Goal: Use online tool/utility: Utilize a website feature to perform a specific function

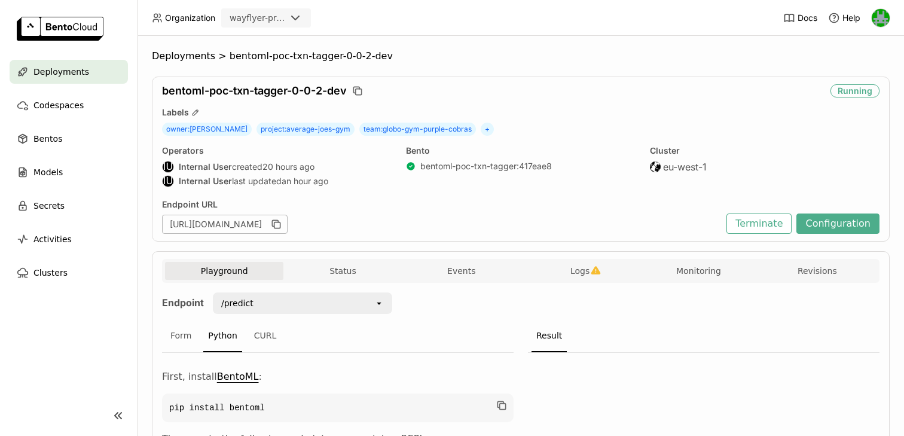
scroll to position [295, 0]
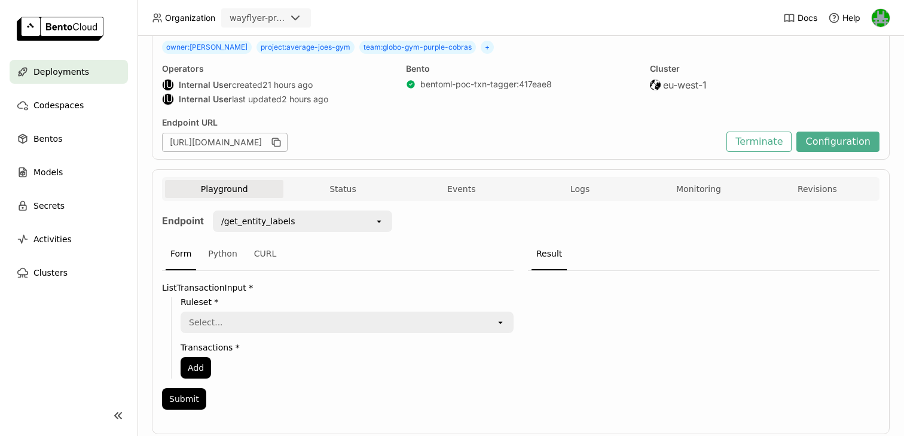
scroll to position [83, 0]
click at [218, 248] on div "Python" at bounding box center [222, 253] width 39 height 32
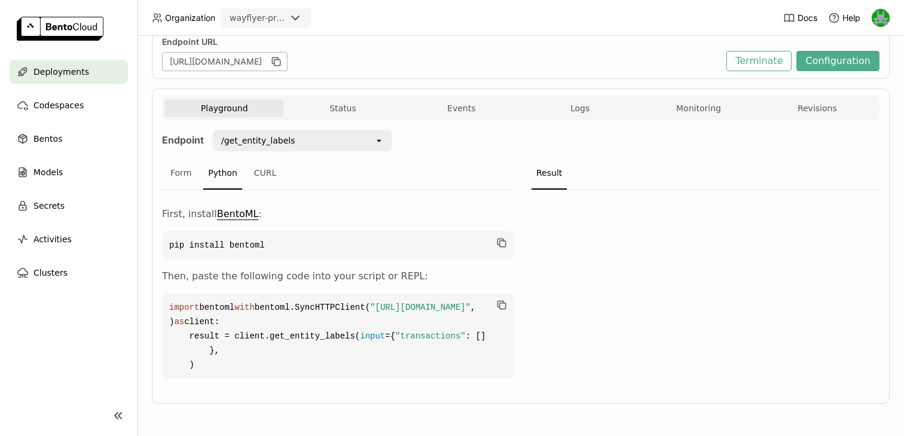
scroll to position [234, 0]
click at [225, 359] on code "import bentoml with bentoml.SyncHTTPClient( "https://bentoml-poc-txn-tagger-0-0…" at bounding box center [338, 336] width 352 height 86
click at [274, 135] on div "/get_entity_labels" at bounding box center [258, 141] width 74 height 12
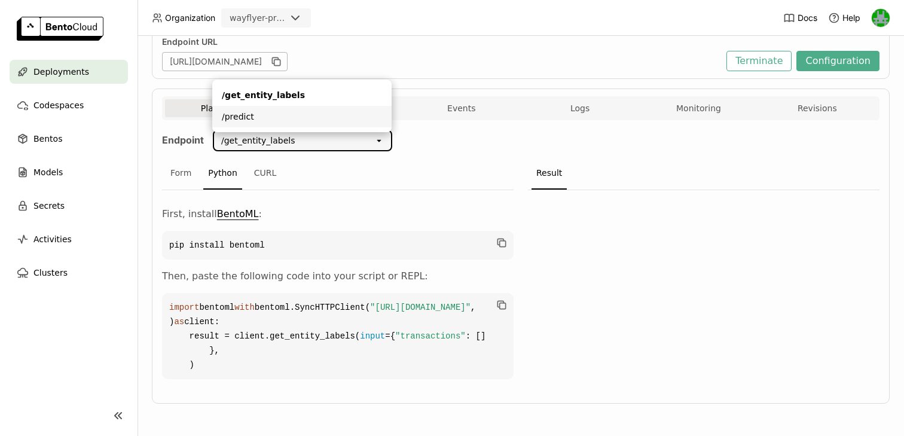
click at [265, 111] on div "/predict" at bounding box center [302, 117] width 160 height 12
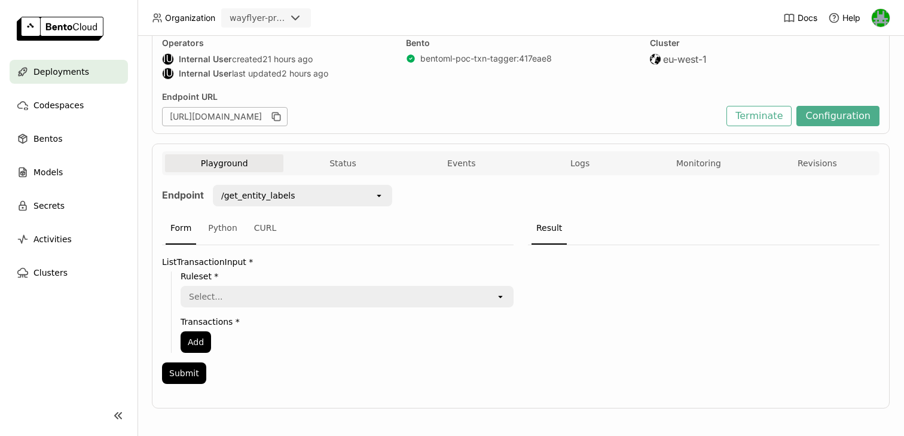
click at [318, 193] on div "/get_entity_labels" at bounding box center [294, 195] width 160 height 19
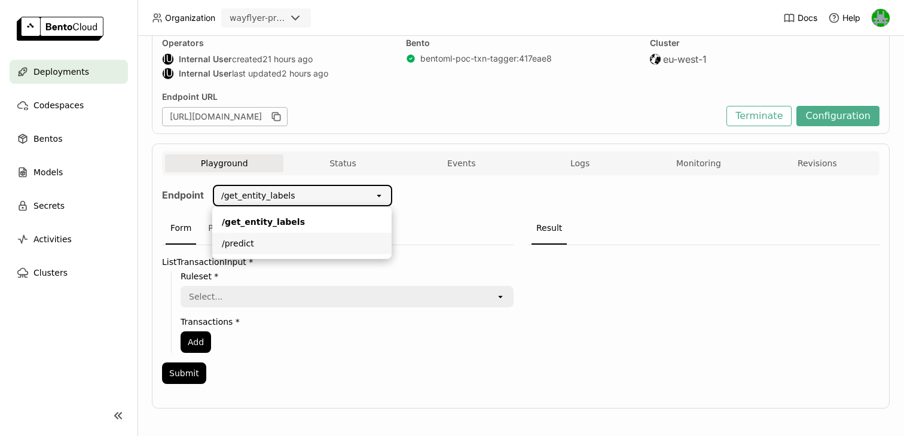
click at [285, 243] on div "/predict" at bounding box center [302, 243] width 160 height 12
click at [223, 228] on div "Python" at bounding box center [222, 228] width 39 height 32
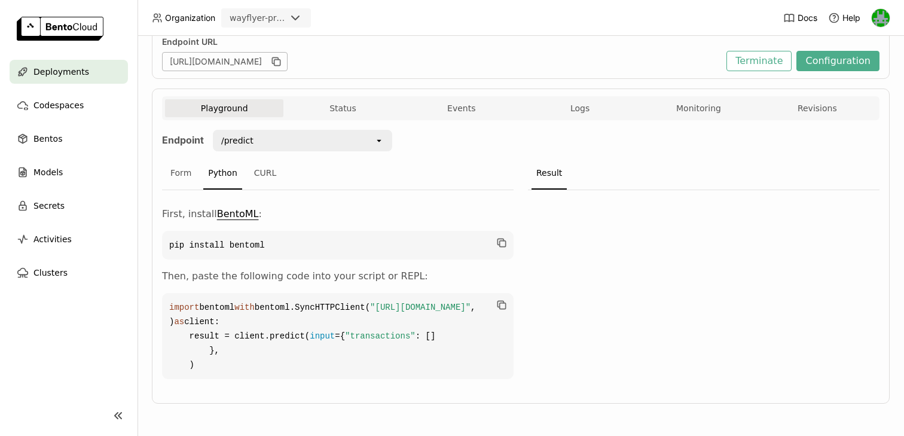
scroll to position [178, 0]
click at [280, 131] on div "/predict" at bounding box center [294, 140] width 160 height 19
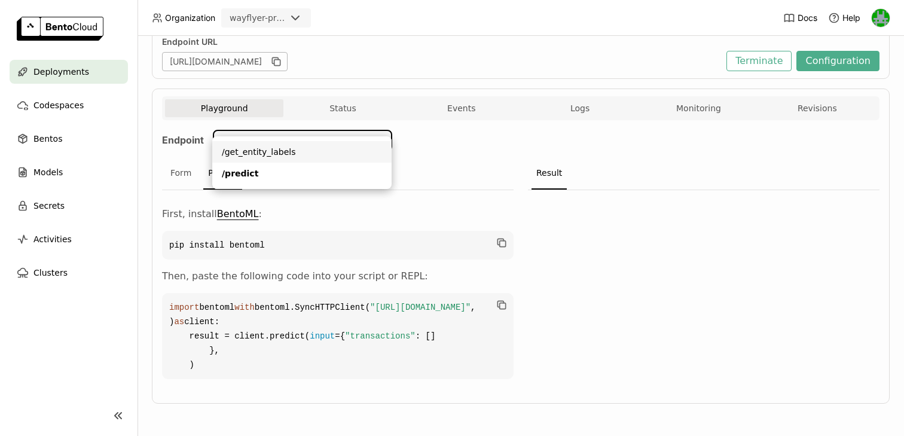
click at [265, 152] on div "/get_entity_labels" at bounding box center [302, 152] width 160 height 12
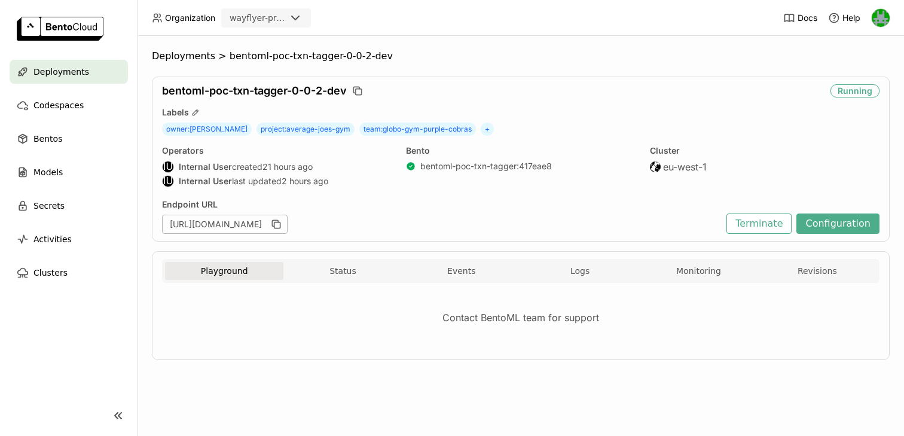
scroll to position [0, 0]
click at [311, 267] on button "Status" at bounding box center [342, 271] width 118 height 18
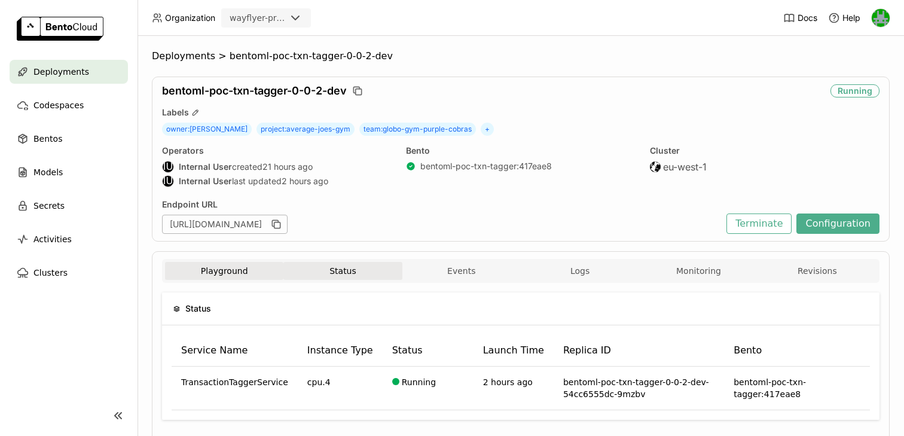
click at [234, 276] on button "Playground" at bounding box center [224, 271] width 118 height 18
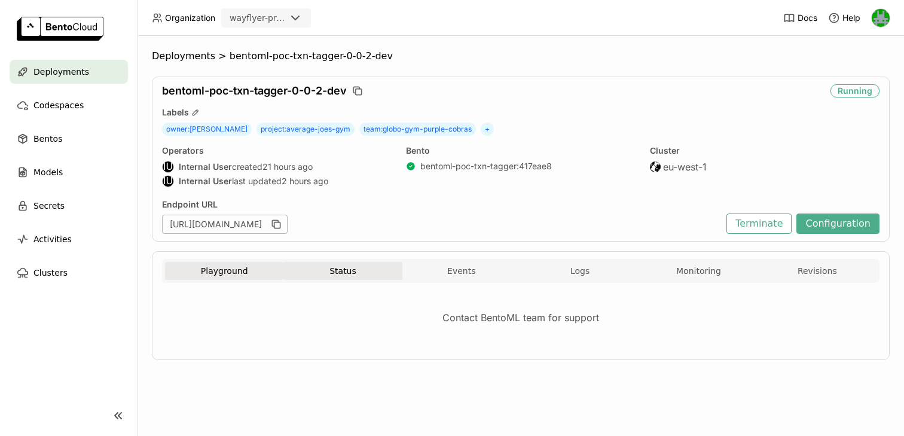
click at [350, 271] on button "Status" at bounding box center [342, 271] width 118 height 18
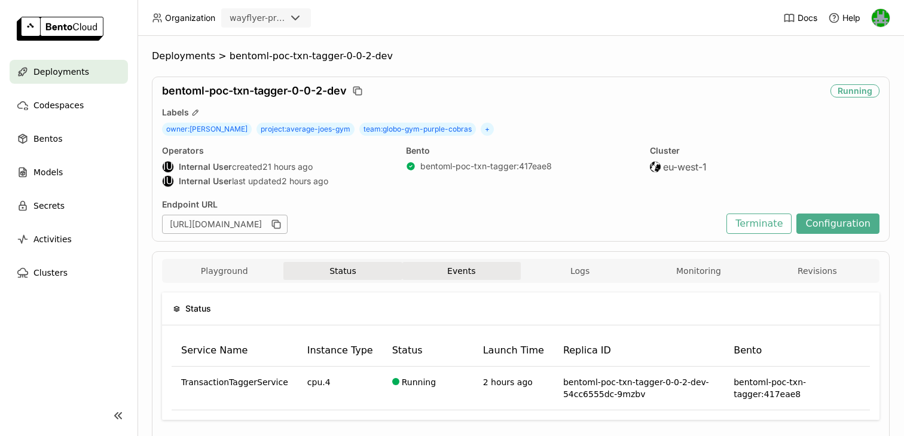
click at [450, 269] on button "Events" at bounding box center [461, 271] width 118 height 18
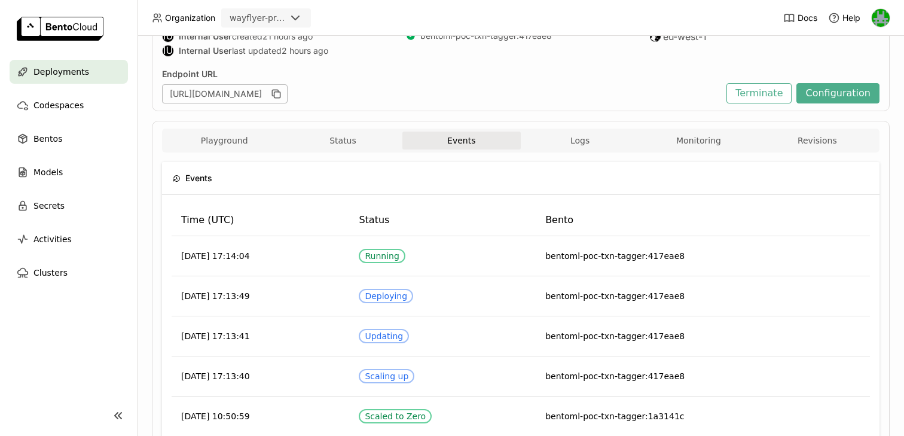
scroll to position [164, 0]
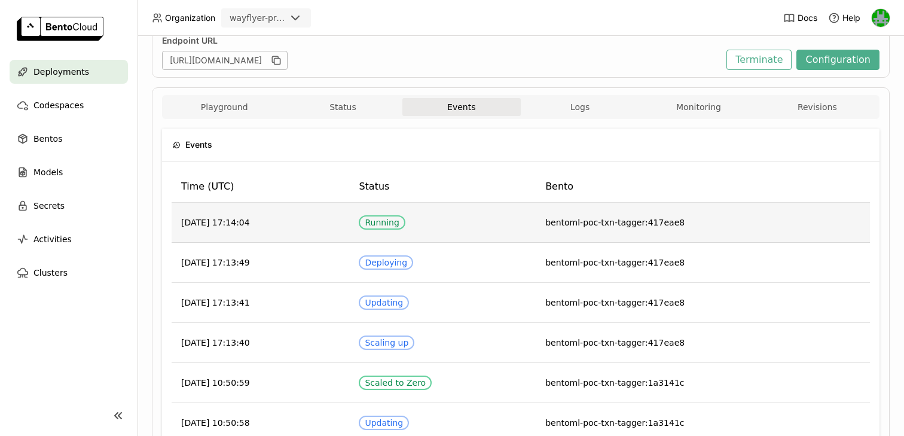
click at [587, 218] on span "bentoml-poc-txn-tagger:417eae8" at bounding box center [614, 223] width 139 height 10
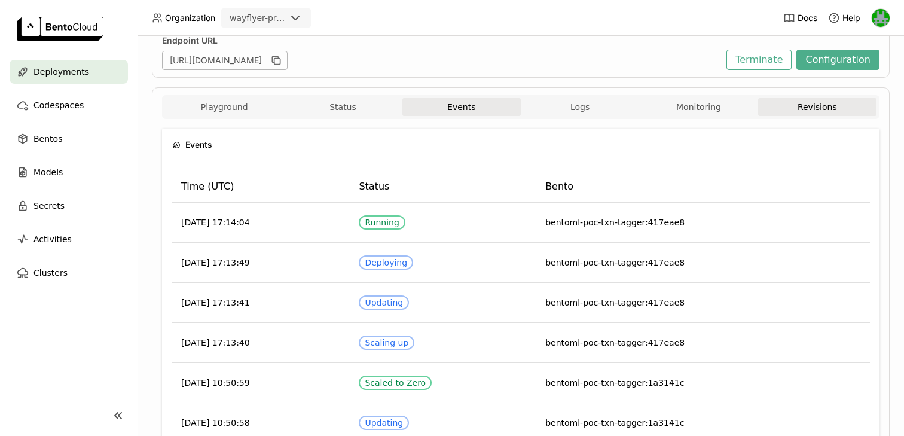
click at [814, 110] on button "Revisions" at bounding box center [817, 107] width 118 height 18
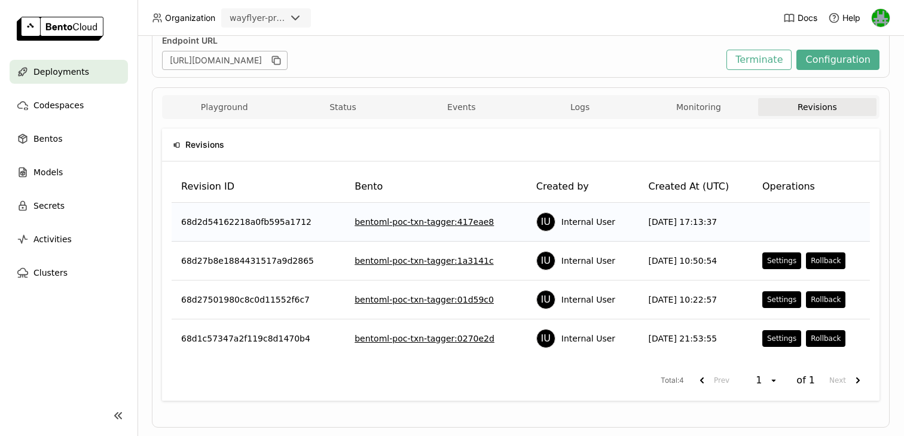
click at [454, 219] on link "bentoml-poc-txn-tagger : 417eae8" at bounding box center [424, 222] width 139 height 12
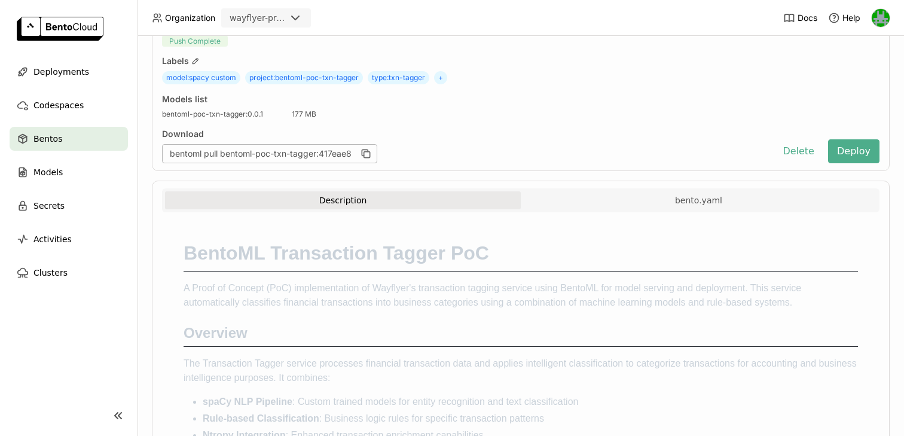
scroll to position [164, 0]
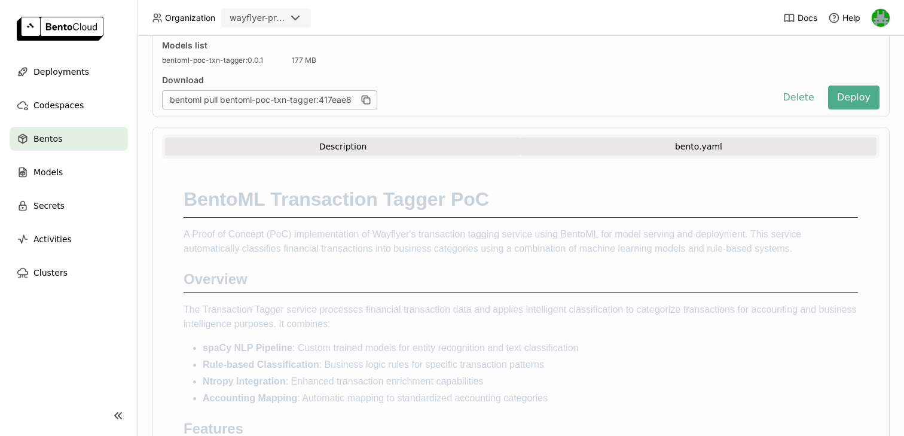
click at [633, 152] on button "bento.yaml" at bounding box center [699, 147] width 356 height 18
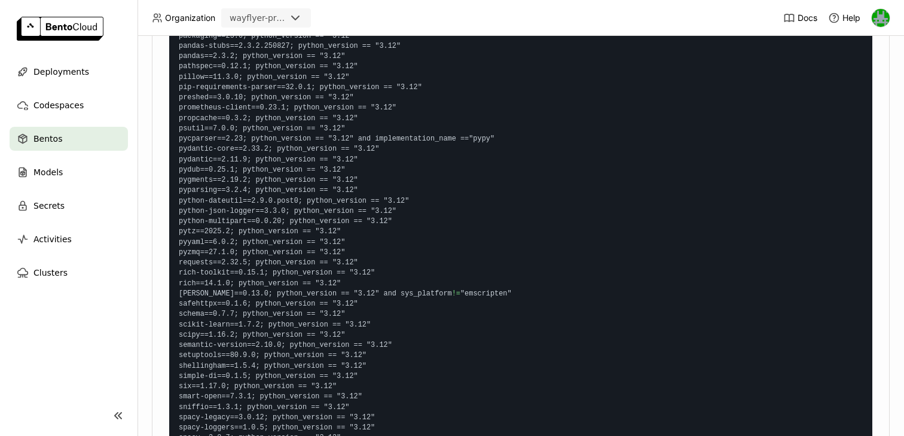
scroll to position [5901, 0]
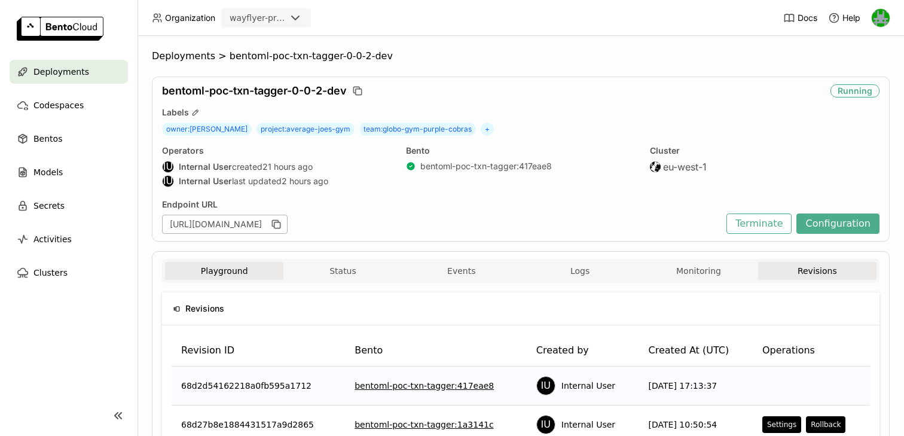
click at [218, 268] on button "Playground" at bounding box center [224, 271] width 118 height 18
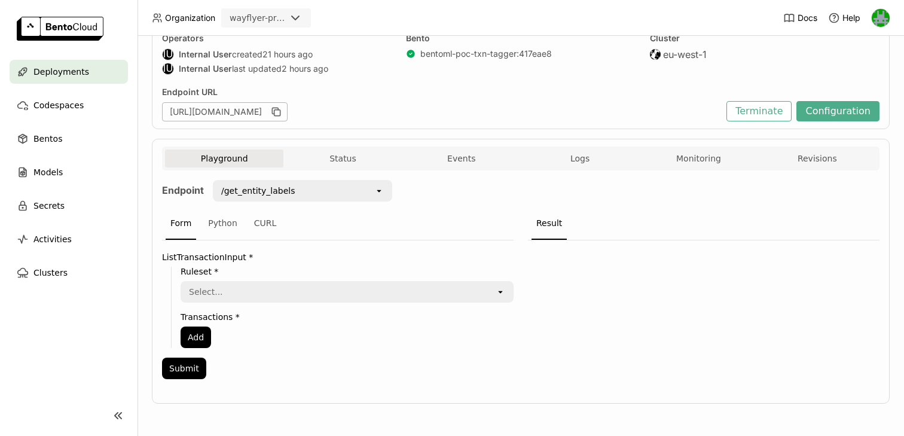
scroll to position [111, 0]
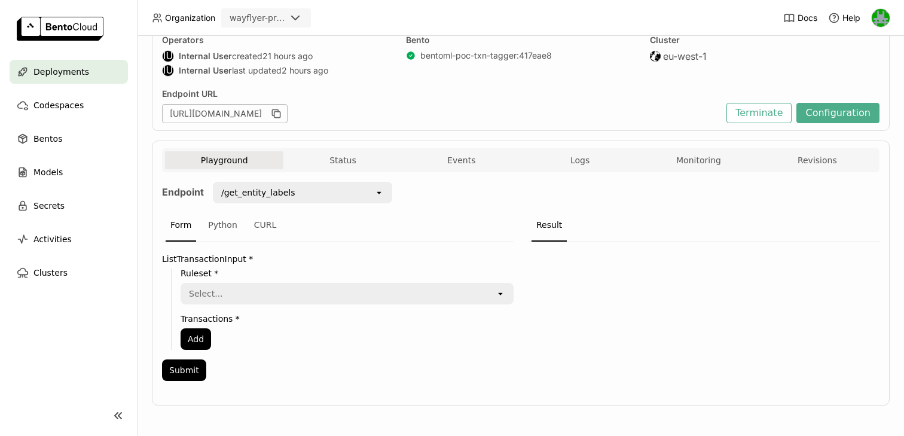
click at [223, 297] on div "Select..." at bounding box center [339, 293] width 314 height 19
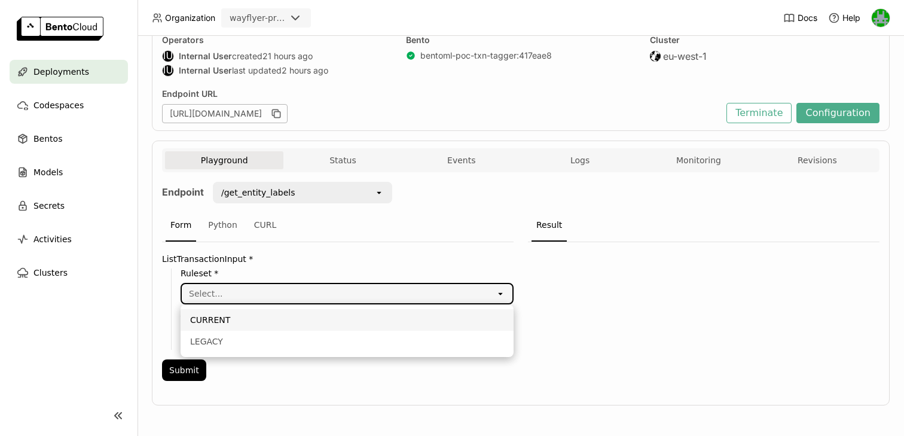
click at [300, 227] on div "Form Python CURL" at bounding box center [338, 225] width 352 height 33
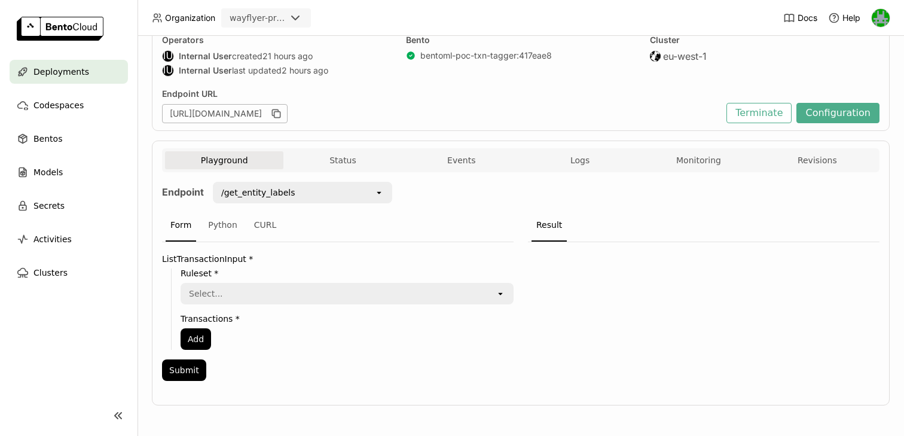
click at [328, 172] on div "Endpoint /get_entity_labels open Form Python CURL ListTransactionInput * Rulese…" at bounding box center [520, 284] width 717 height 225
click at [320, 187] on div "/get_entity_labels" at bounding box center [294, 192] width 160 height 19
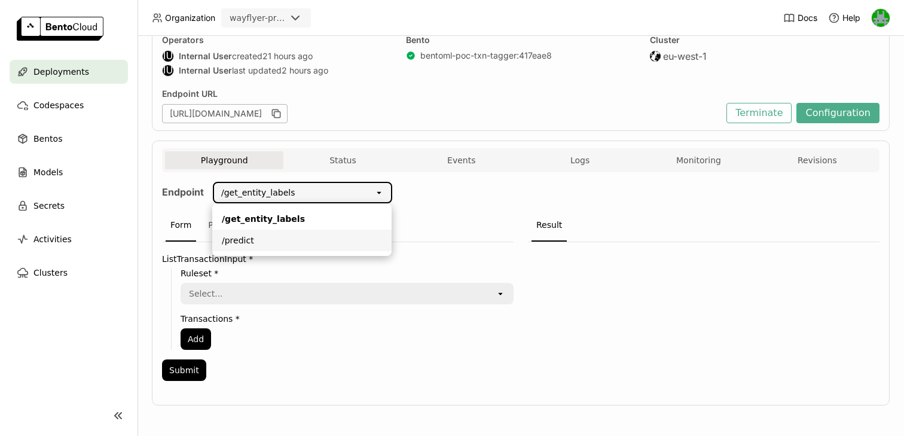
click at [274, 242] on div "/predict" at bounding box center [302, 240] width 160 height 12
click at [224, 231] on div "Python" at bounding box center [222, 225] width 39 height 32
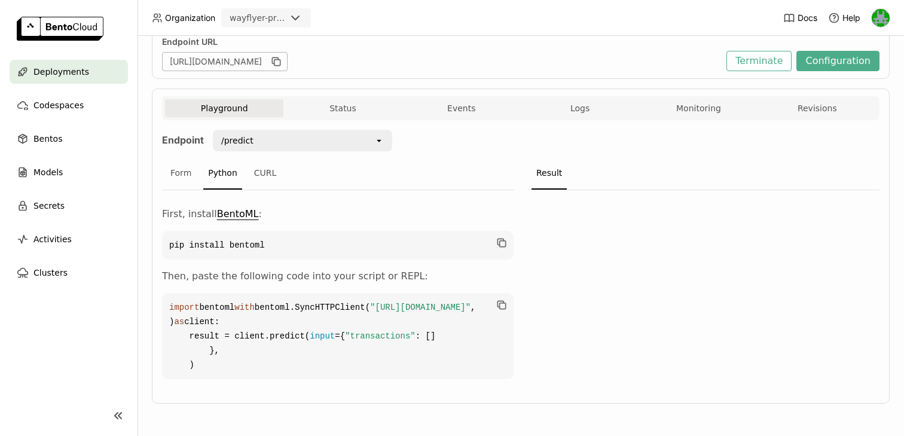
scroll to position [211, 0]
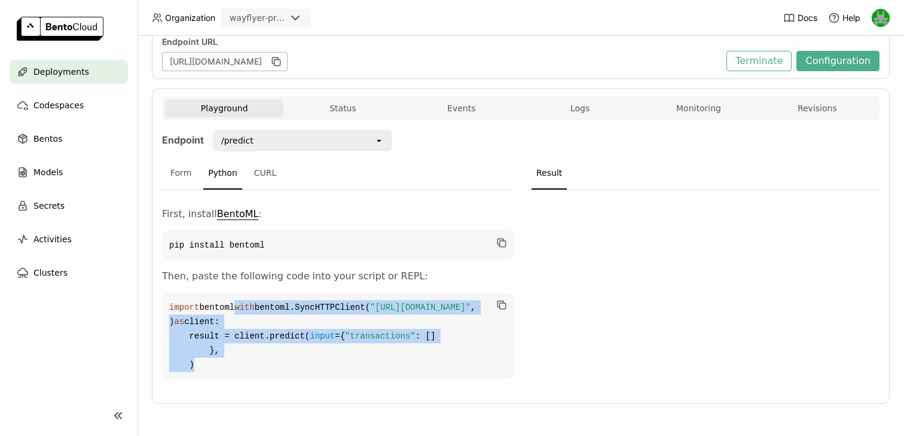
drag, startPoint x: 197, startPoint y: 387, endPoint x: 161, endPoint y: 280, distance: 112.9
click at [162, 293] on code "import bentoml with bentoml.SyncHTTPClient( "https://bentoml-poc-txn-tagger-0-0…" at bounding box center [338, 336] width 352 height 86
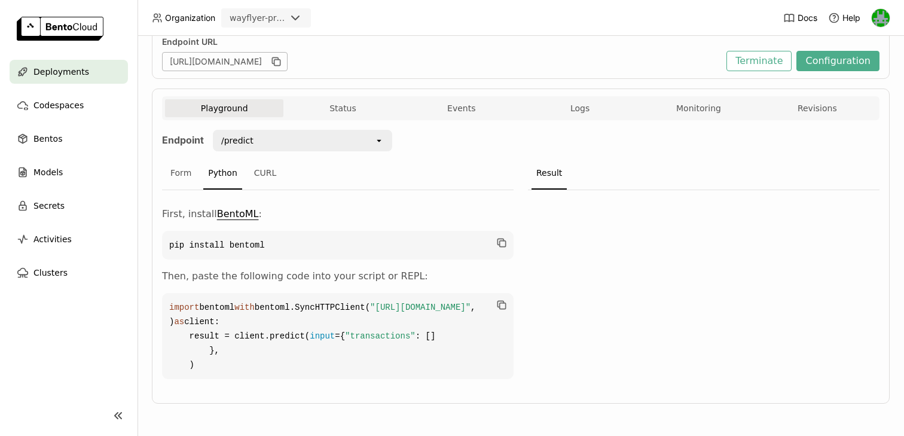
click at [216, 352] on code "import bentoml with bentoml.SyncHTTPClient( "https://bentoml-poc-txn-tagger-0-0…" at bounding box center [338, 336] width 352 height 86
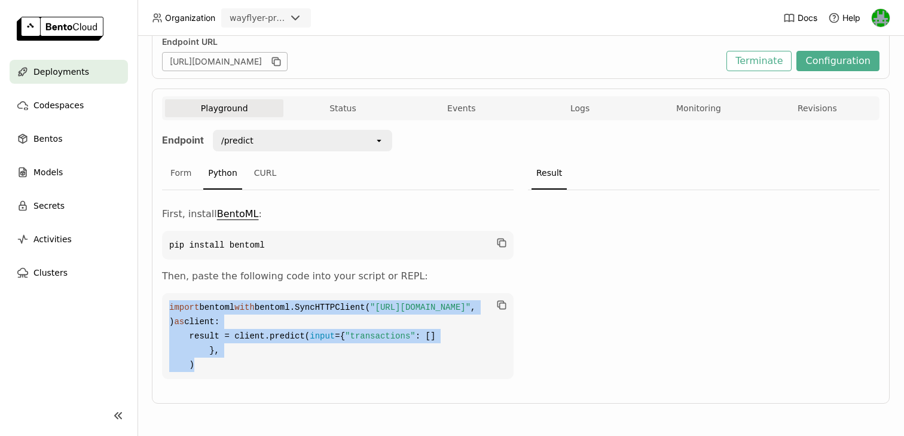
drag, startPoint x: 205, startPoint y: 390, endPoint x: 152, endPoint y: 243, distance: 156.8
click at [152, 243] on div "Playground Status Events Logs Monitoring Revisions Endpoint /predict open Form …" at bounding box center [521, 245] width 738 height 315
copy code "import bentoml with bentoml.SyncHTTPClient( "https://bentoml-poc-txn-tagger-0-0…"
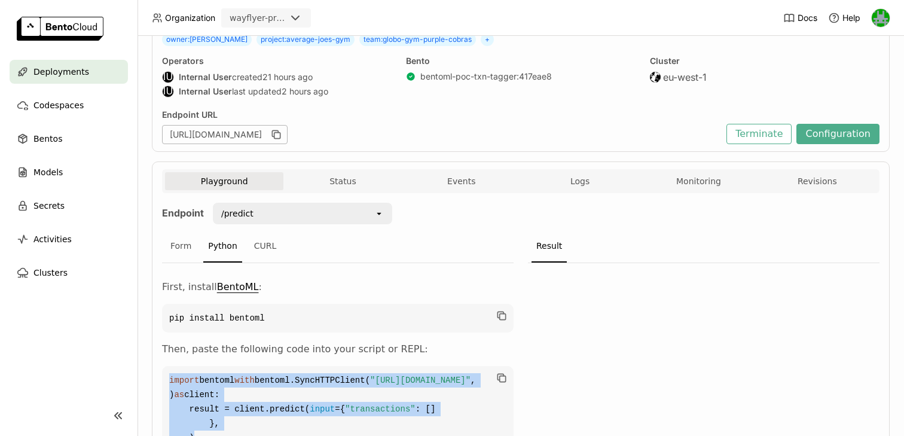
scroll to position [83, 0]
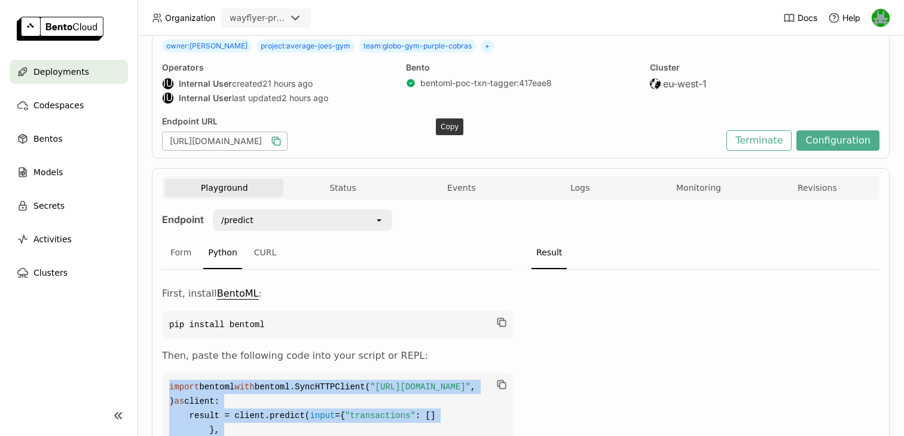
click at [280, 140] on icon "button" at bounding box center [277, 142] width 6 height 6
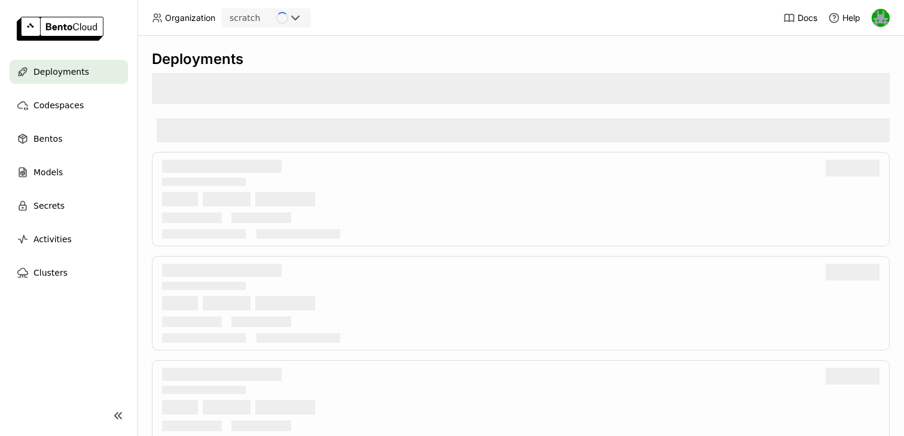
click at [273, 25] on div "scratch" at bounding box center [249, 18] width 54 height 17
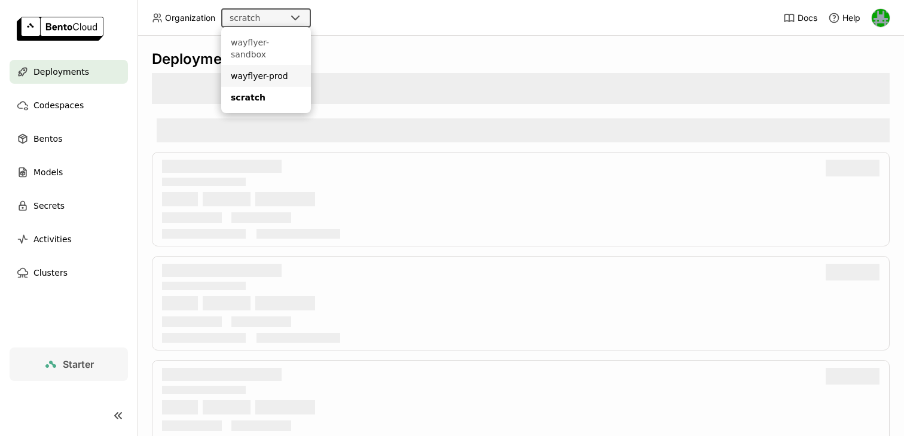
click at [258, 70] on div "wayflyer-prod" at bounding box center [266, 76] width 71 height 12
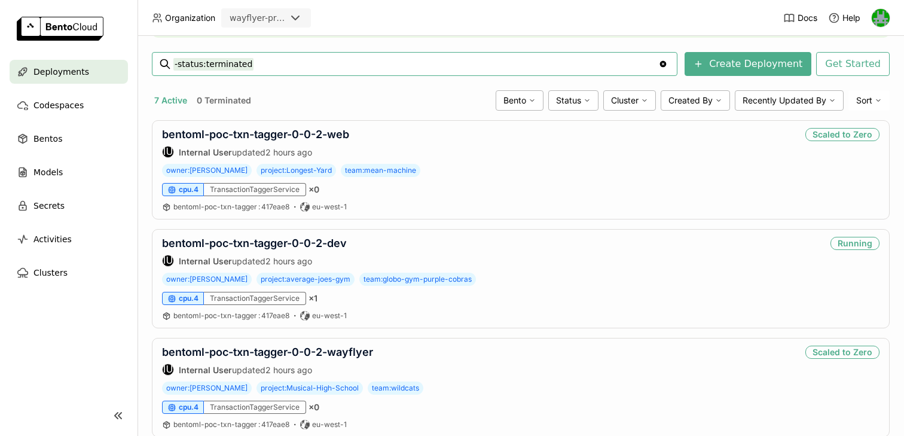
scroll to position [176, 0]
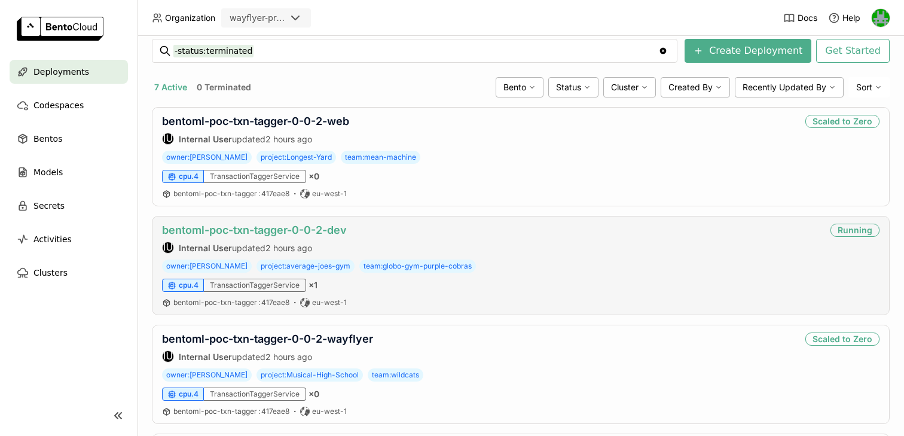
click at [276, 228] on link "bentoml-poc-txn-tagger-0-0-2-dev" at bounding box center [254, 230] width 185 height 13
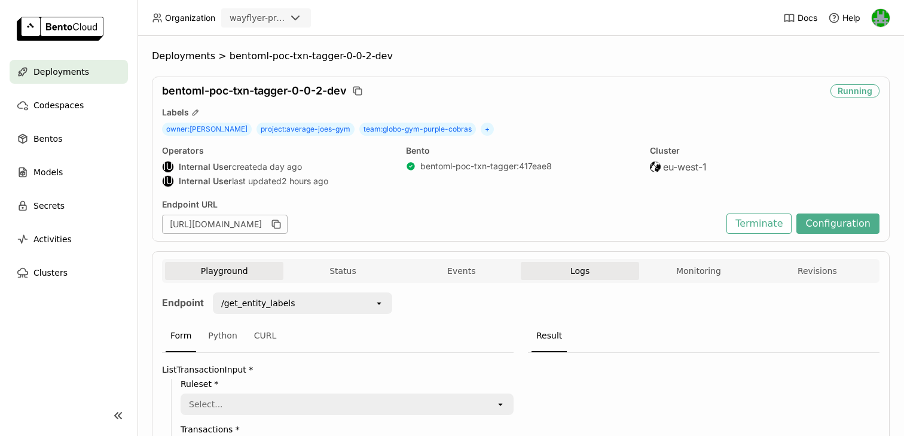
click at [561, 266] on button "Logs" at bounding box center [580, 271] width 118 height 18
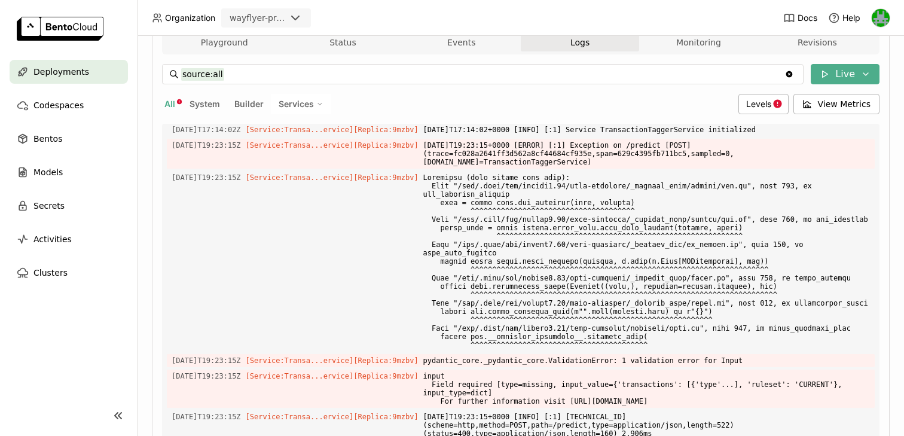
scroll to position [287, 0]
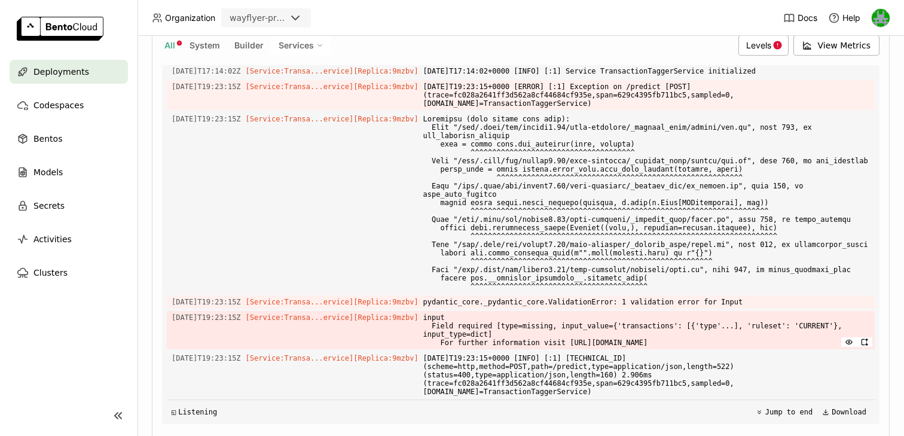
click at [448, 318] on span "input Field required [type=missing, input_value={'transactions': [{'type'...], …" at bounding box center [646, 330] width 447 height 38
click at [600, 326] on span "input Field required [type=missing, input_value={'transactions': [{'type'...], …" at bounding box center [646, 330] width 447 height 38
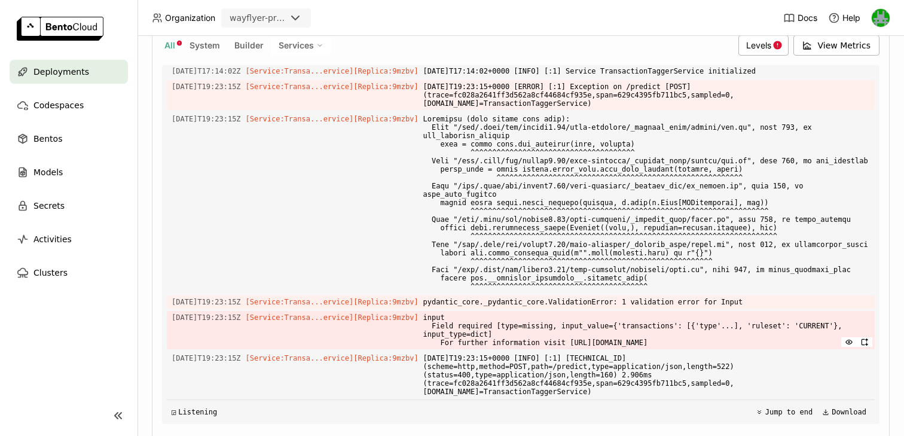
click at [451, 320] on span "input Field required [type=missing, input_value={'transactions': [{'type'...], …" at bounding box center [646, 330] width 447 height 38
copy span "input"
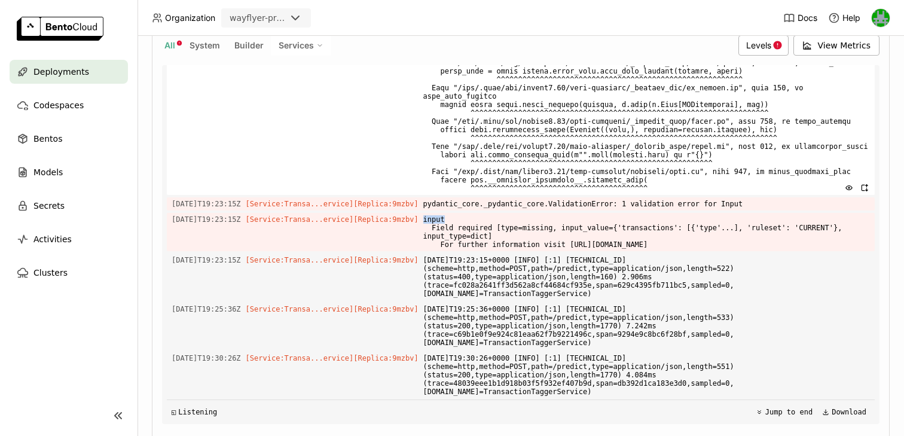
scroll to position [325, 0]
